Goal: Check status

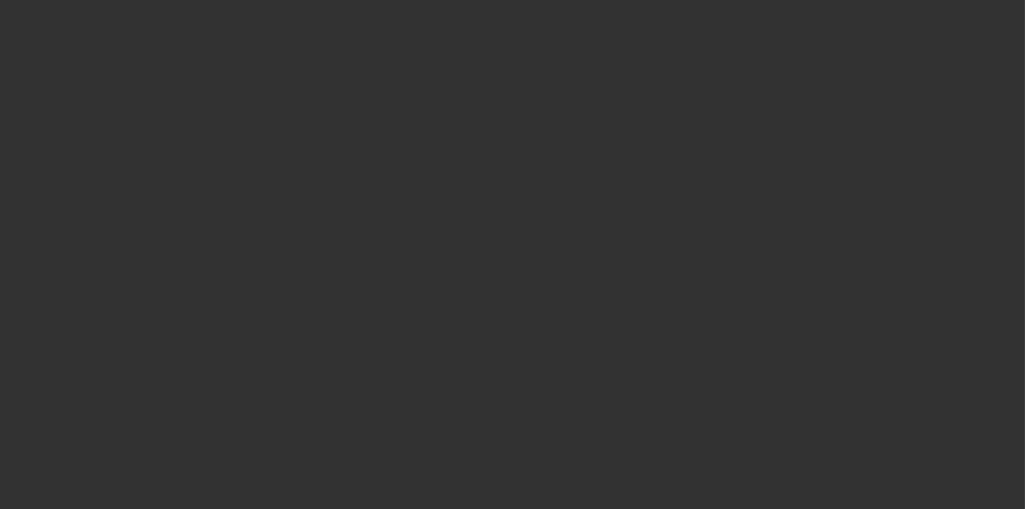
select select "4"
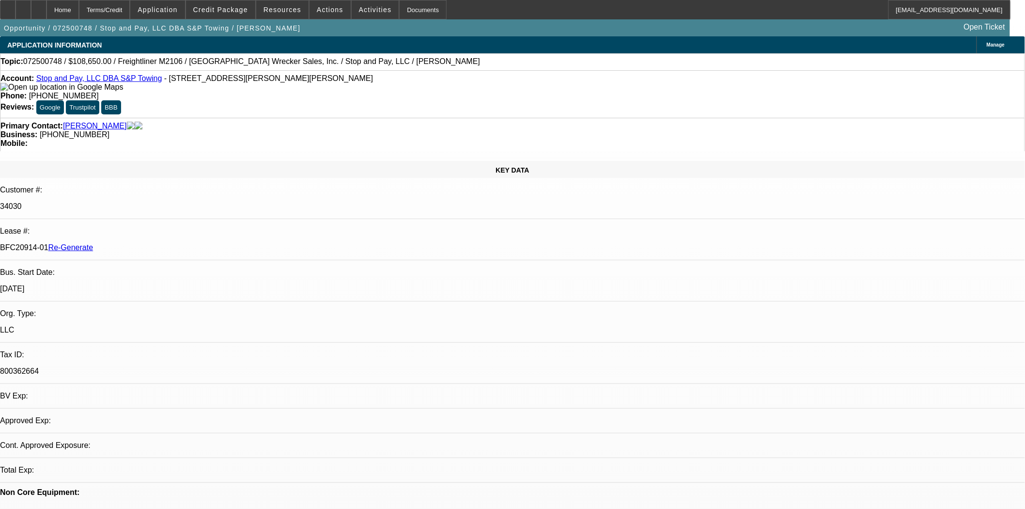
select select "0"
select select "2"
select select "0"
select select "6"
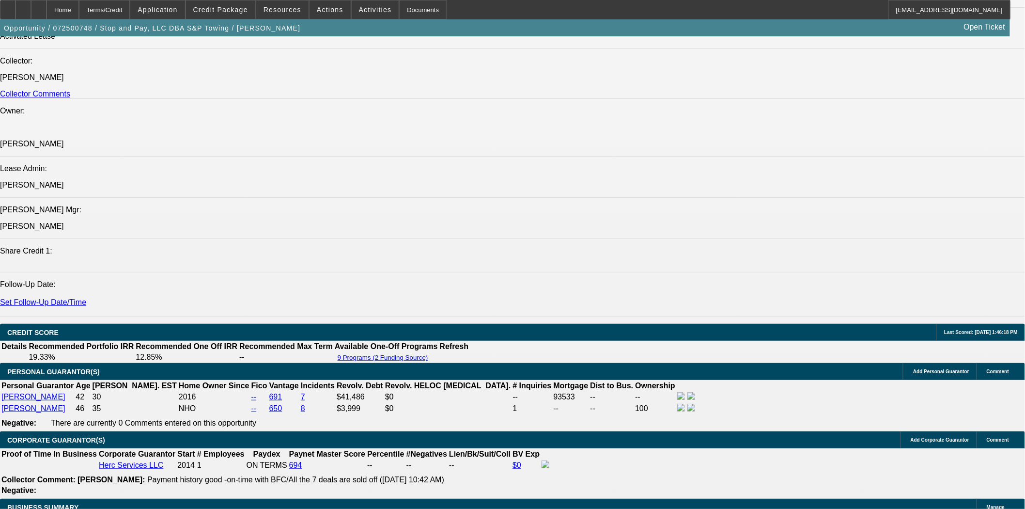
scroll to position [1346, 0]
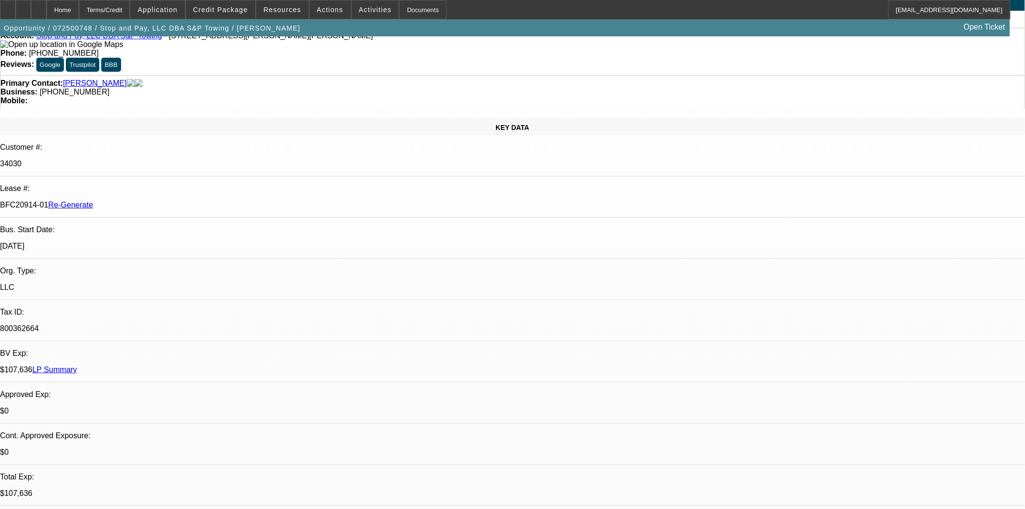
scroll to position [0, 0]
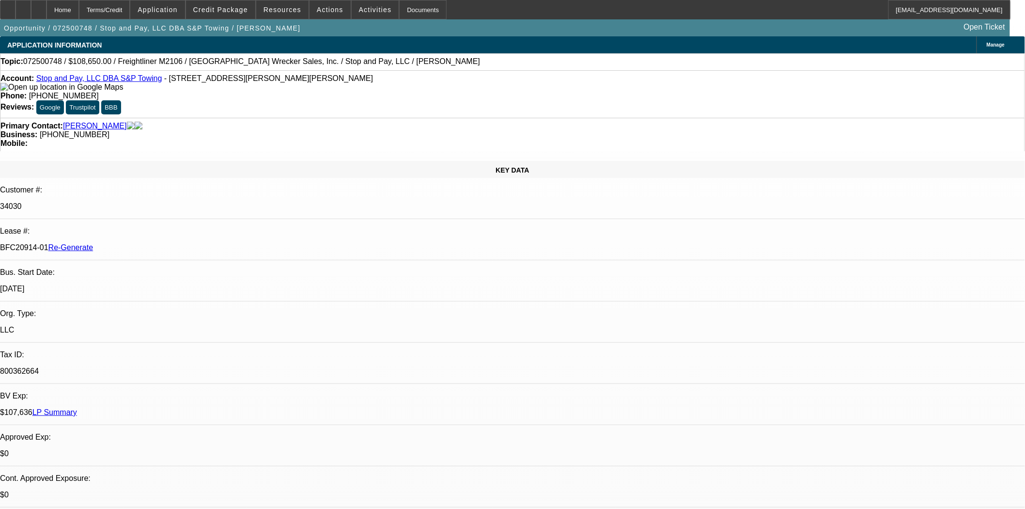
click at [84, 79] on link "Stop and Pay, LLC DBA S&P Towing" at bounding box center [99, 78] width 126 height 8
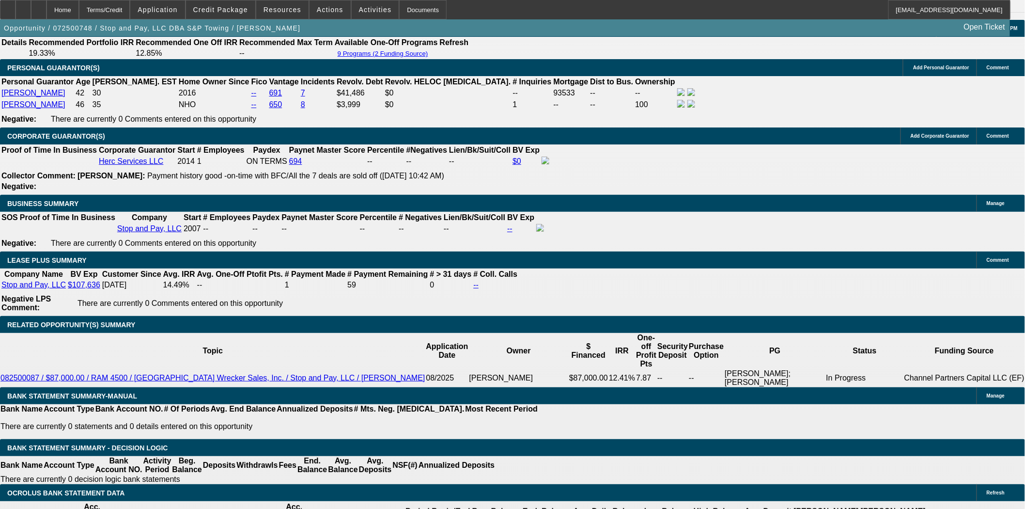
scroll to position [1023, 0]
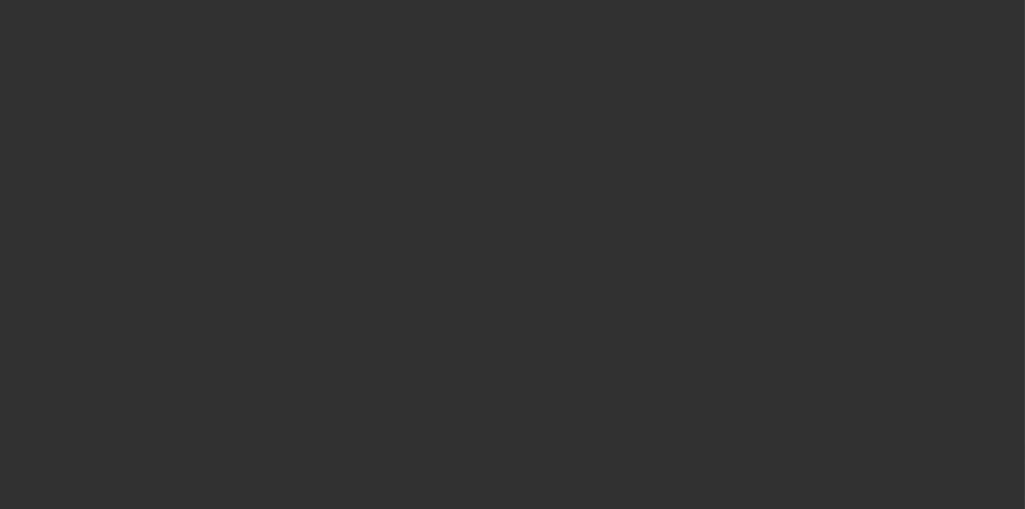
select select "4"
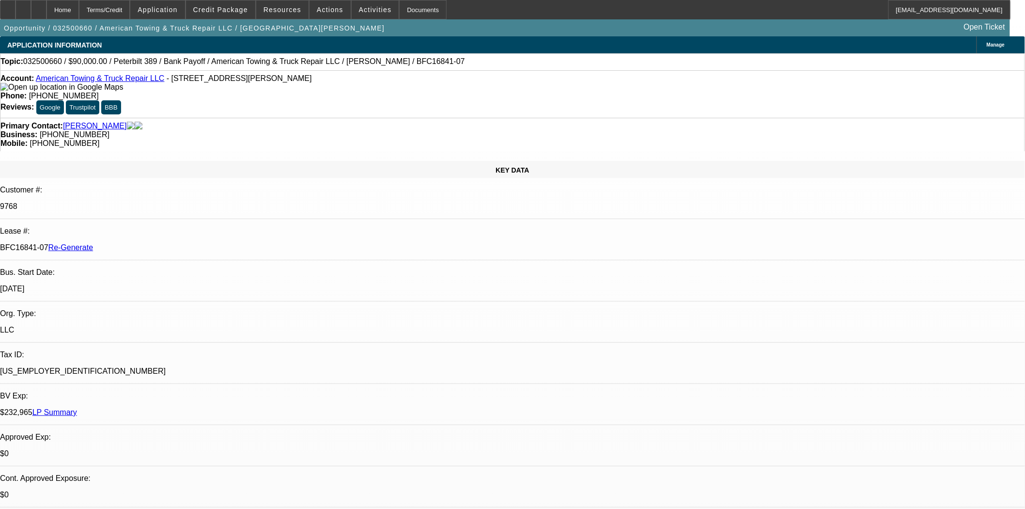
select select "0"
select select "2"
select select "0"
select select "6"
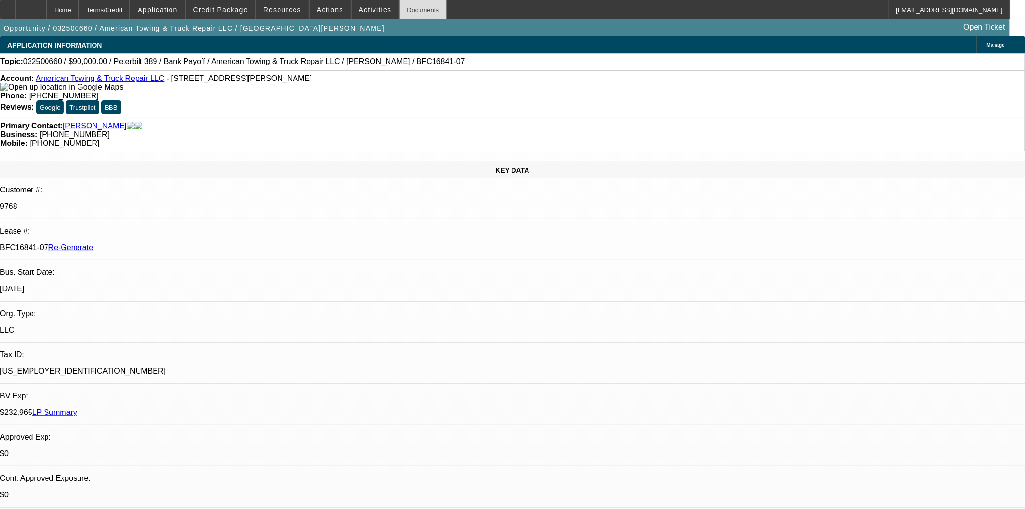
click at [408, 10] on div "Documents" at bounding box center [422, 9] width 47 height 19
